Goal: Transaction & Acquisition: Register for event/course

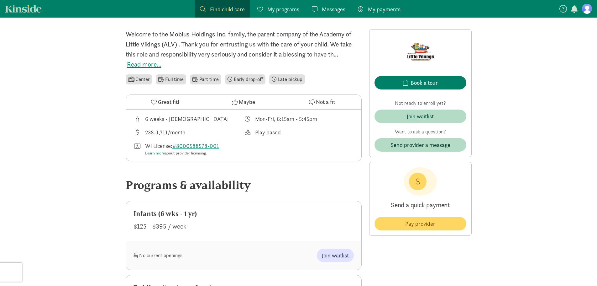
scroll to position [157, 0]
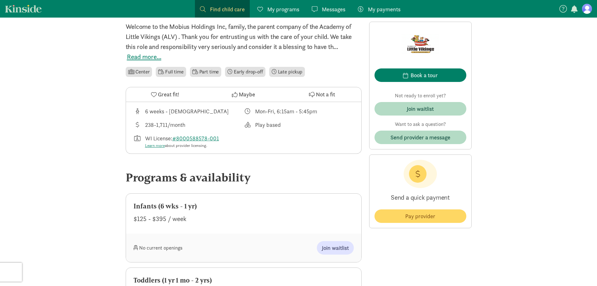
click at [205, 101] on button "Maybe" at bounding box center [243, 94] width 78 height 14
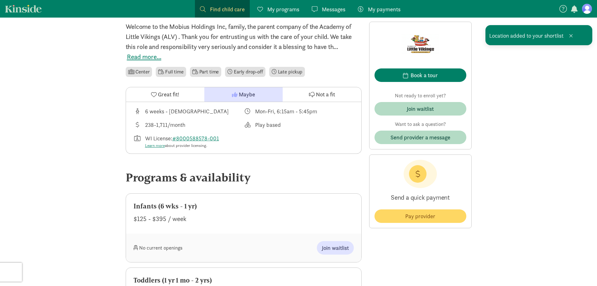
click at [173, 95] on span "Great fit!" at bounding box center [168, 94] width 21 height 8
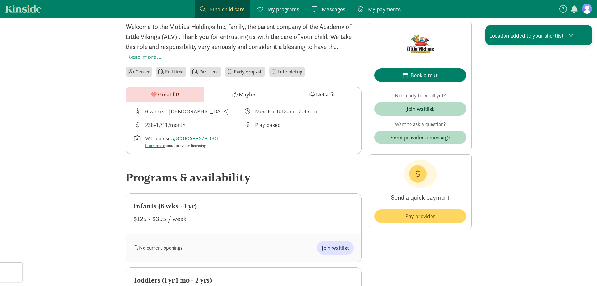
click at [142, 55] on button "Read more..." at bounding box center [144, 57] width 35 height 10
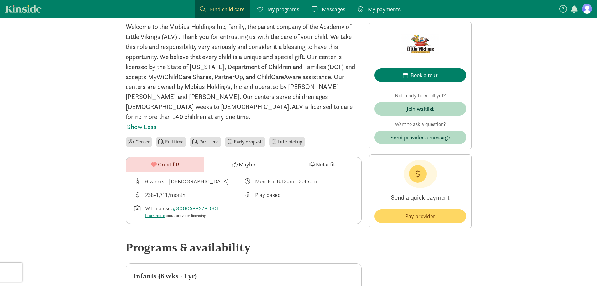
click at [164, 160] on span "Great fit!" at bounding box center [168, 164] width 21 height 8
click at [201, 137] on li "Part time" at bounding box center [205, 142] width 31 height 10
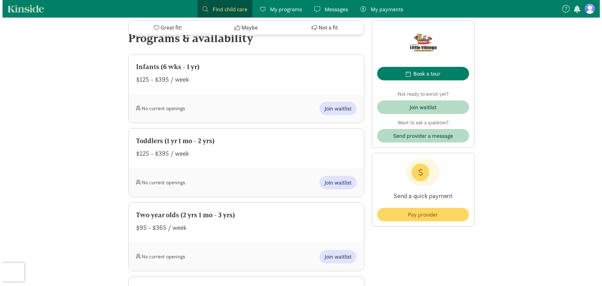
scroll to position [376, 0]
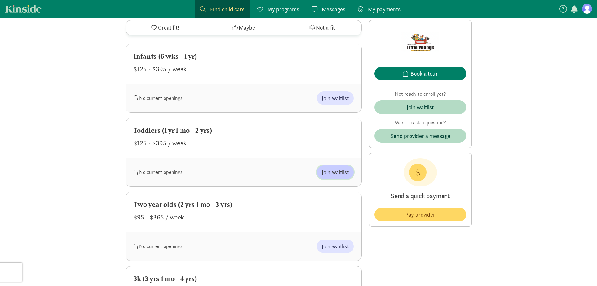
click at [338, 168] on span "Join waitlist" at bounding box center [335, 172] width 27 height 8
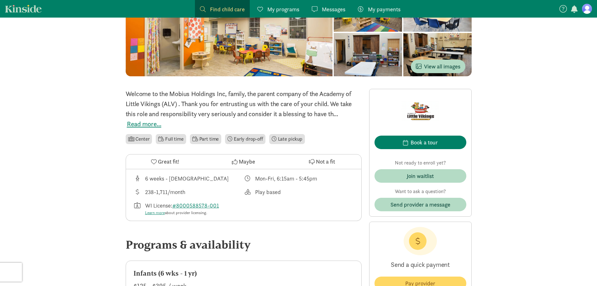
scroll to position [94, 0]
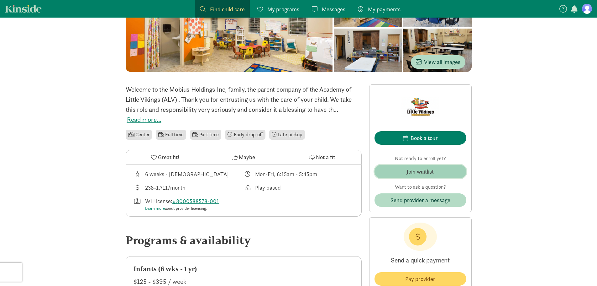
click at [446, 169] on span "Join waitlist" at bounding box center [421, 171] width 82 height 8
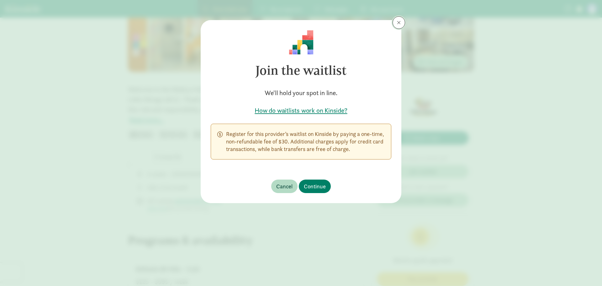
click at [400, 24] on span at bounding box center [399, 22] width 4 height 5
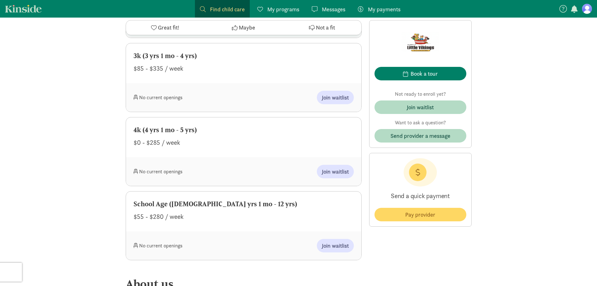
scroll to position [596, 0]
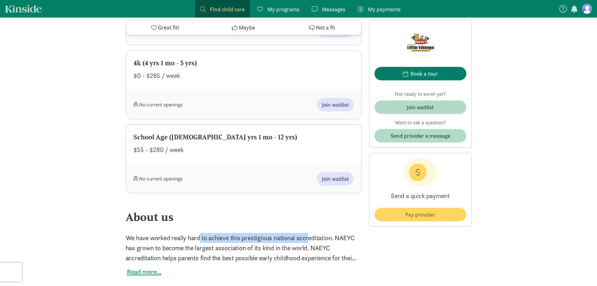
drag, startPoint x: 200, startPoint y: 241, endPoint x: 308, endPoint y: 240, distance: 108.2
click at [308, 240] on p "We have worked really hard to achieve this prestigious national accreditation. …" at bounding box center [244, 248] width 236 height 30
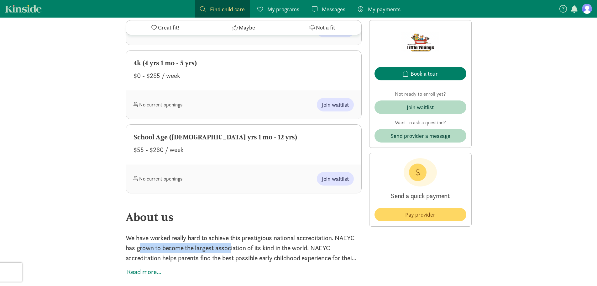
drag, startPoint x: 139, startPoint y: 247, endPoint x: 229, endPoint y: 249, distance: 90.7
click at [229, 249] on p "We have worked really hard to achieve this prestigious national accreditation. …" at bounding box center [244, 248] width 236 height 30
click at [209, 250] on p "We have worked really hard to achieve this prestigious national accreditation. …" at bounding box center [244, 248] width 236 height 30
click at [154, 272] on button "Read more..." at bounding box center [144, 272] width 35 height 10
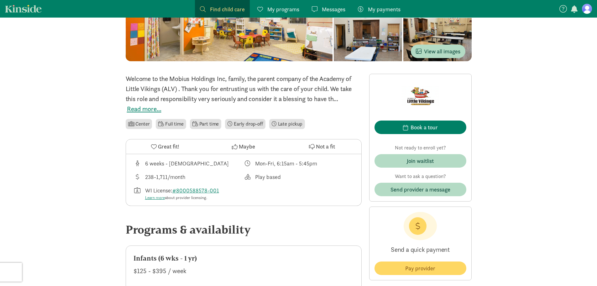
scroll to position [0, 0]
